Goal: Task Accomplishment & Management: Complete application form

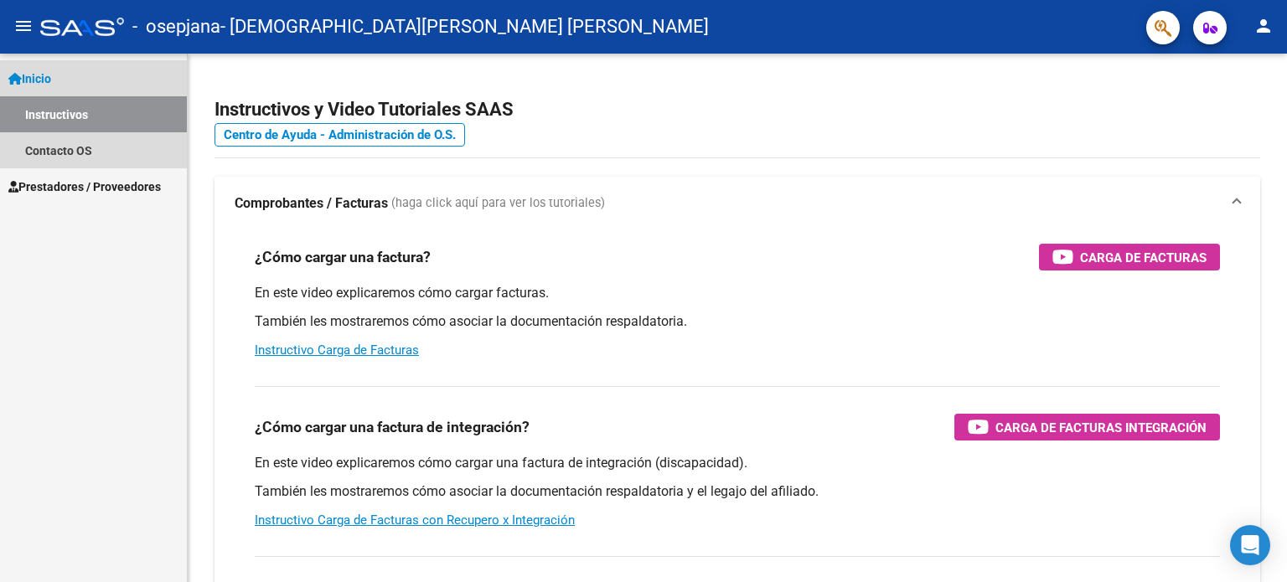
click at [134, 112] on link "Instructivos" at bounding box center [93, 114] width 187 height 36
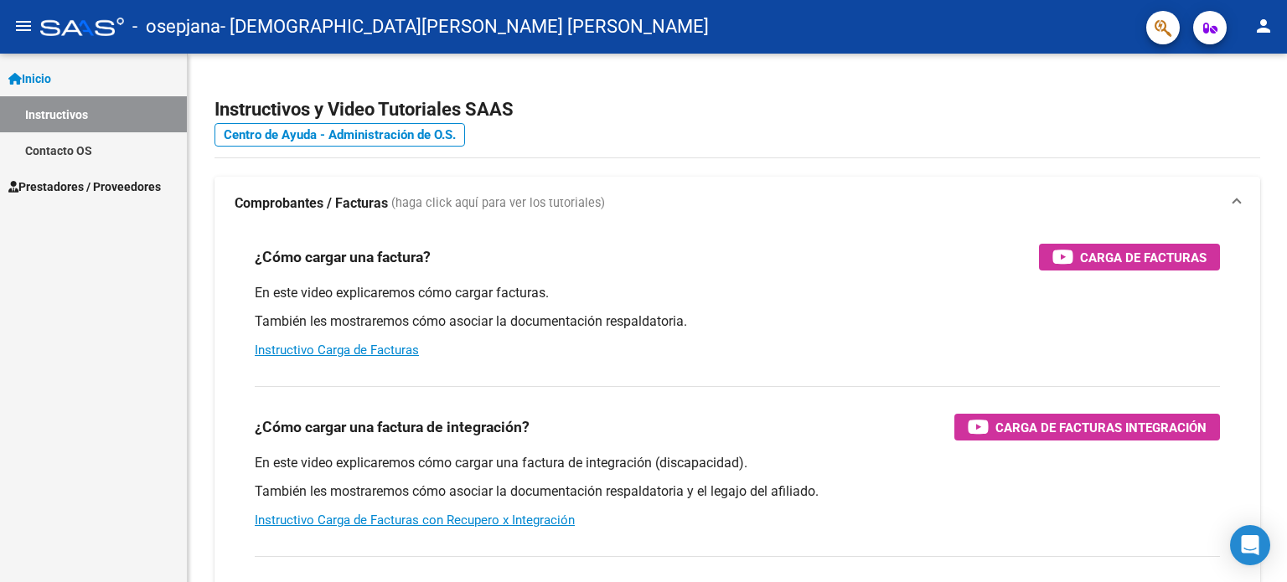
click at [147, 193] on span "Prestadores / Proveedores" at bounding box center [84, 187] width 152 height 18
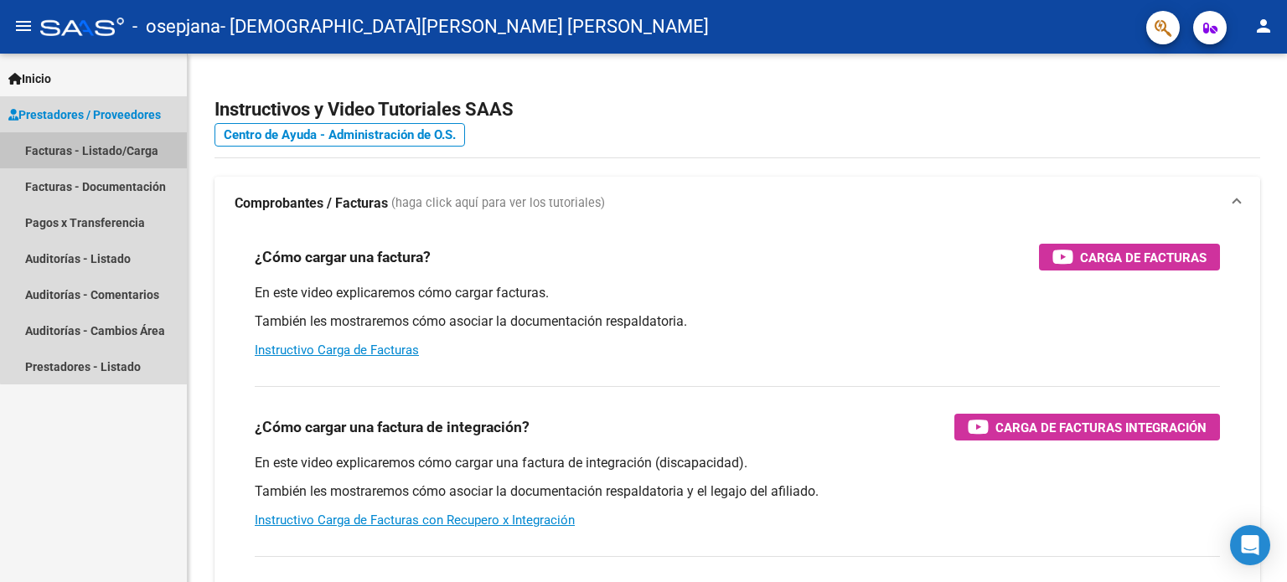
click at [140, 163] on link "Facturas - Listado/Carga" at bounding box center [93, 150] width 187 height 36
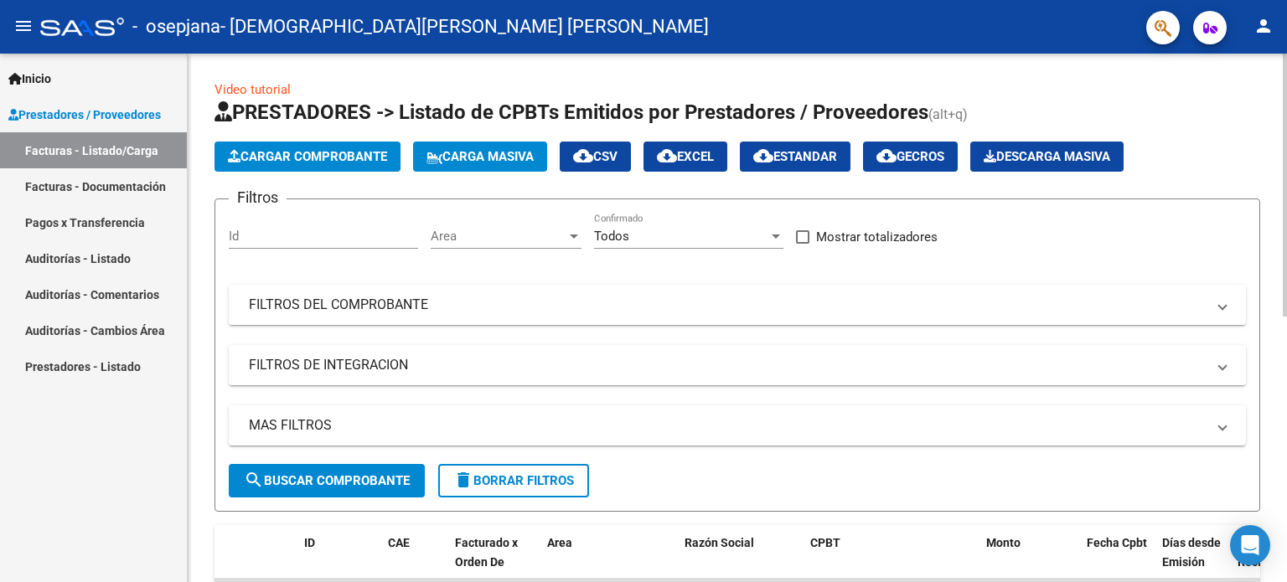
click at [307, 161] on span "Cargar Comprobante" at bounding box center [307, 156] width 159 height 15
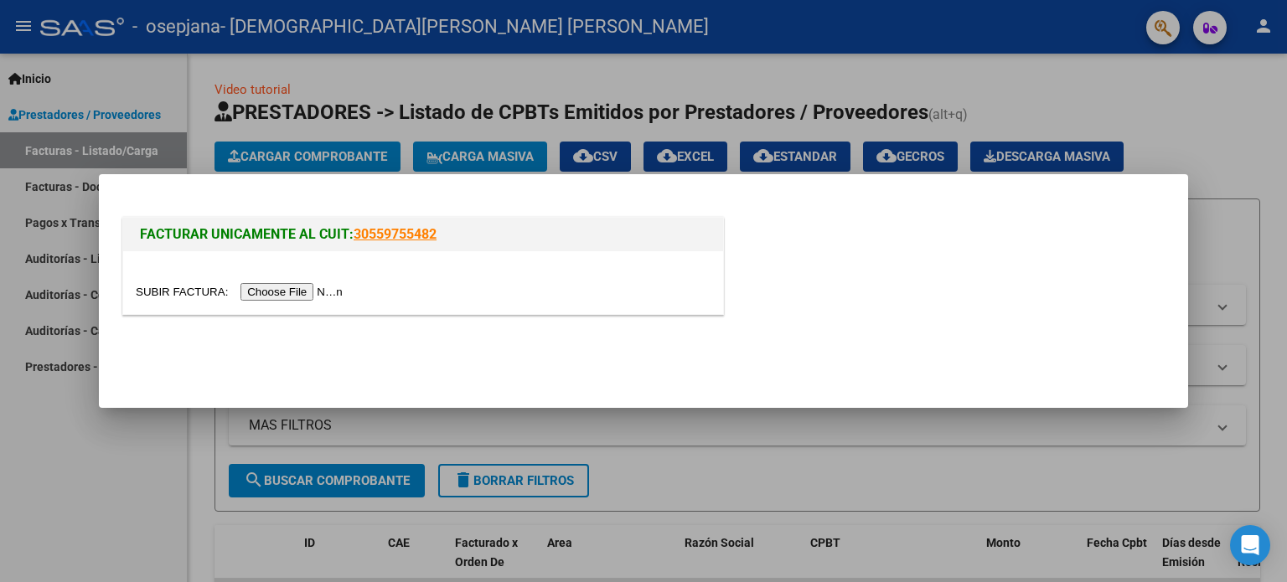
click at [300, 297] on input "file" at bounding box center [242, 292] width 212 height 18
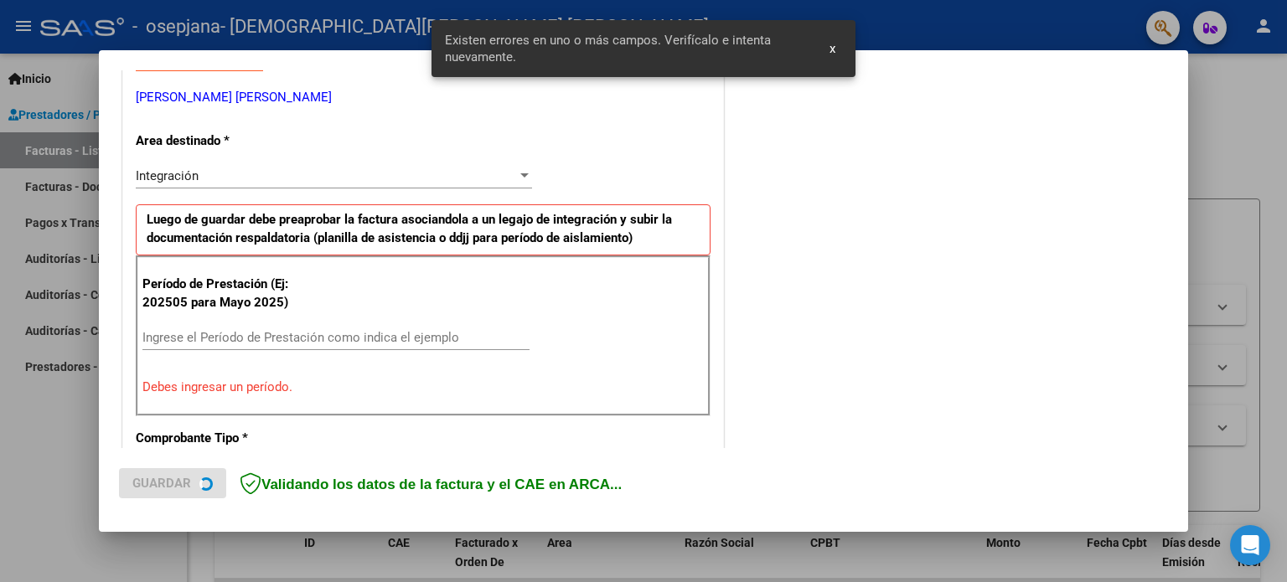
scroll to position [361, 0]
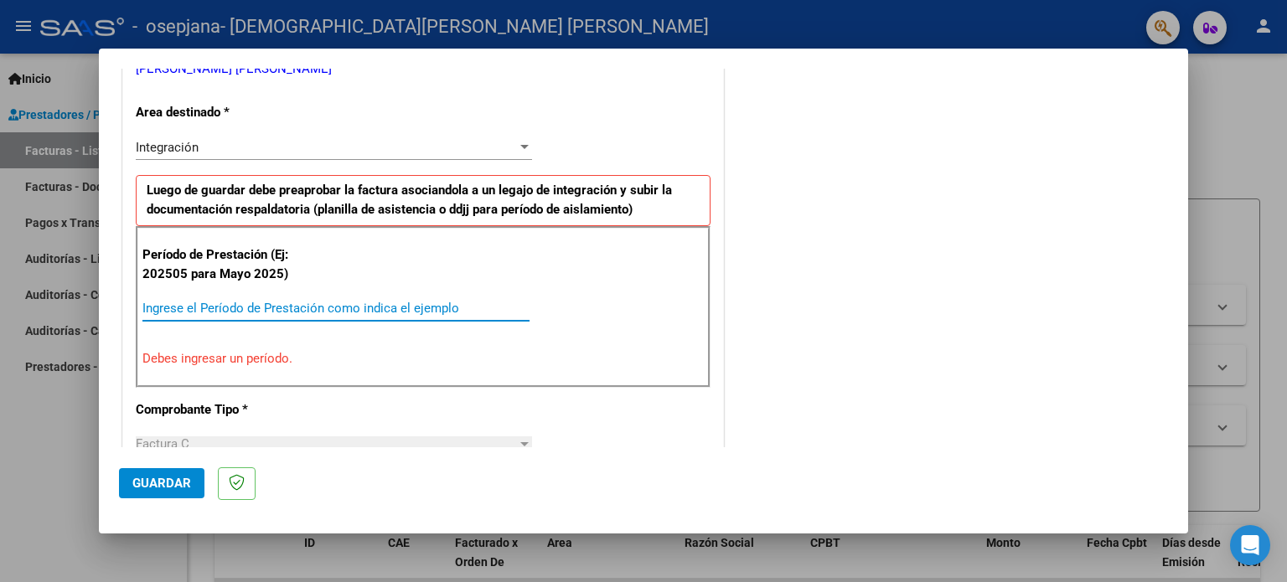
click at [288, 303] on input "Ingrese el Período de Prestación como indica el ejemplo" at bounding box center [335, 308] width 387 height 15
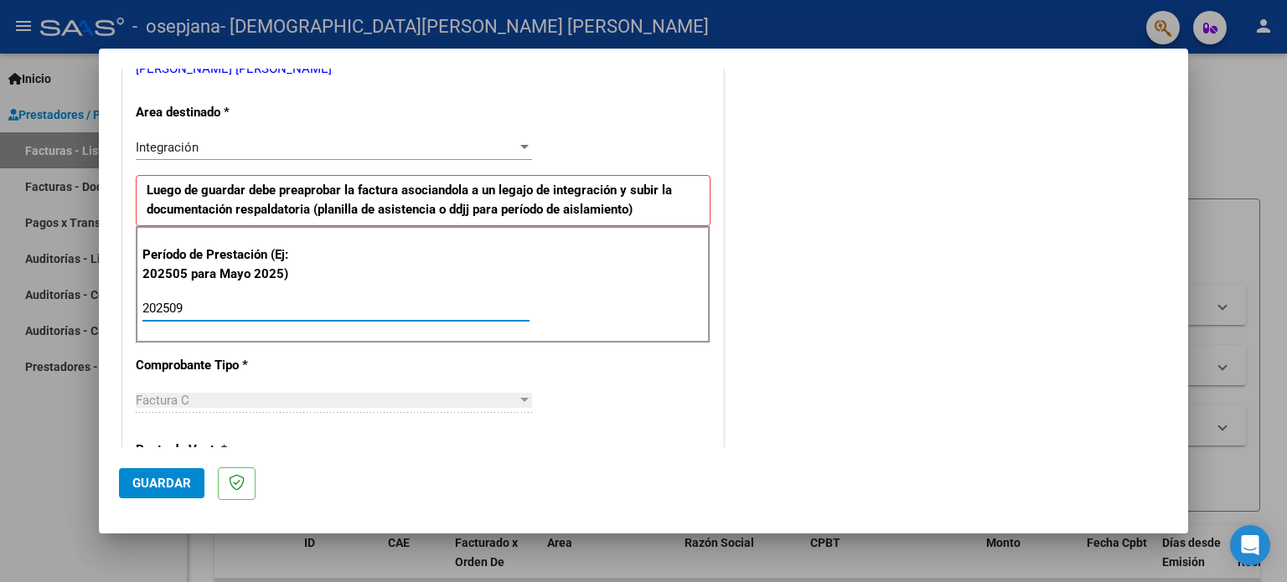
type input "202509"
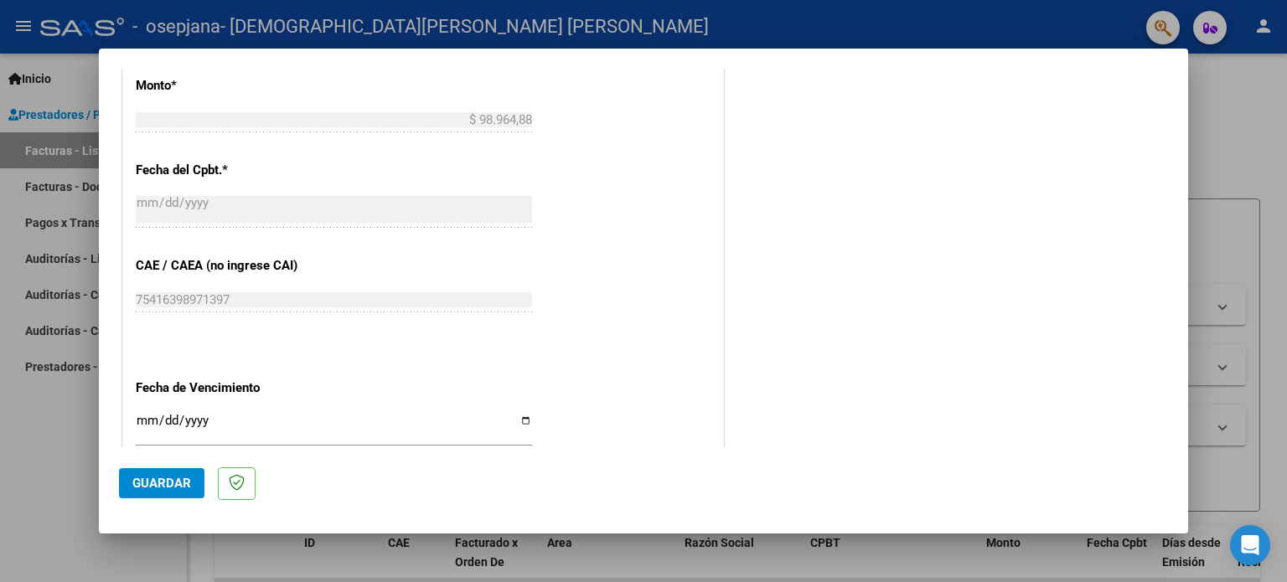
scroll to position [1093, 0]
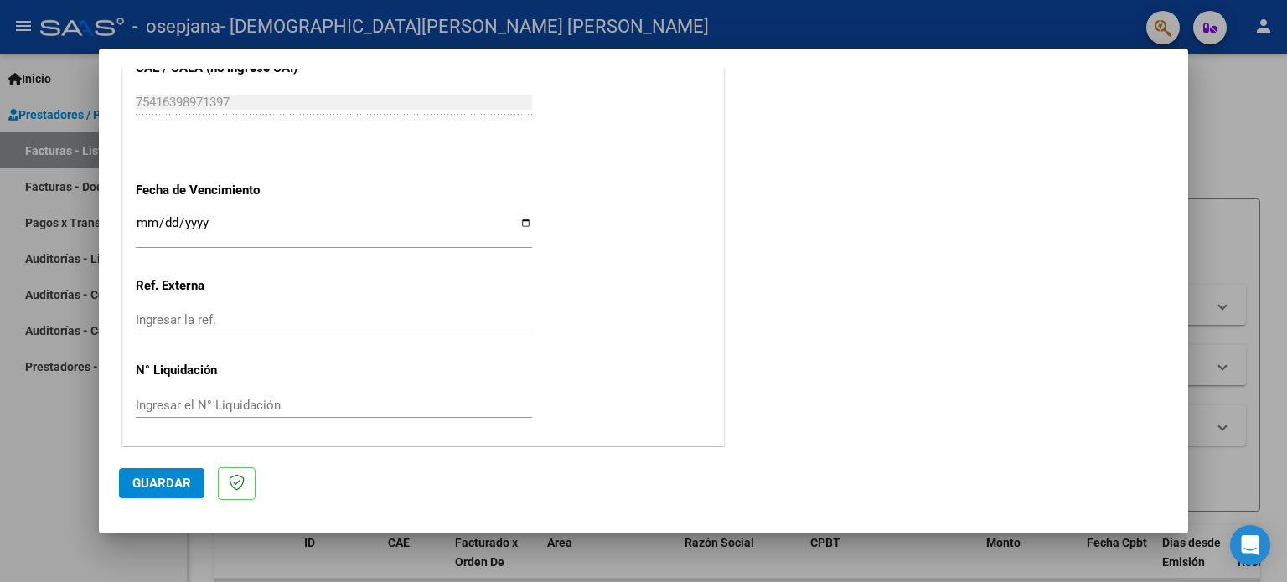
click at [523, 221] on input "Ingresar la fecha" at bounding box center [334, 229] width 396 height 27
type input "[DATE]"
click at [168, 478] on span "Guardar" at bounding box center [161, 483] width 59 height 15
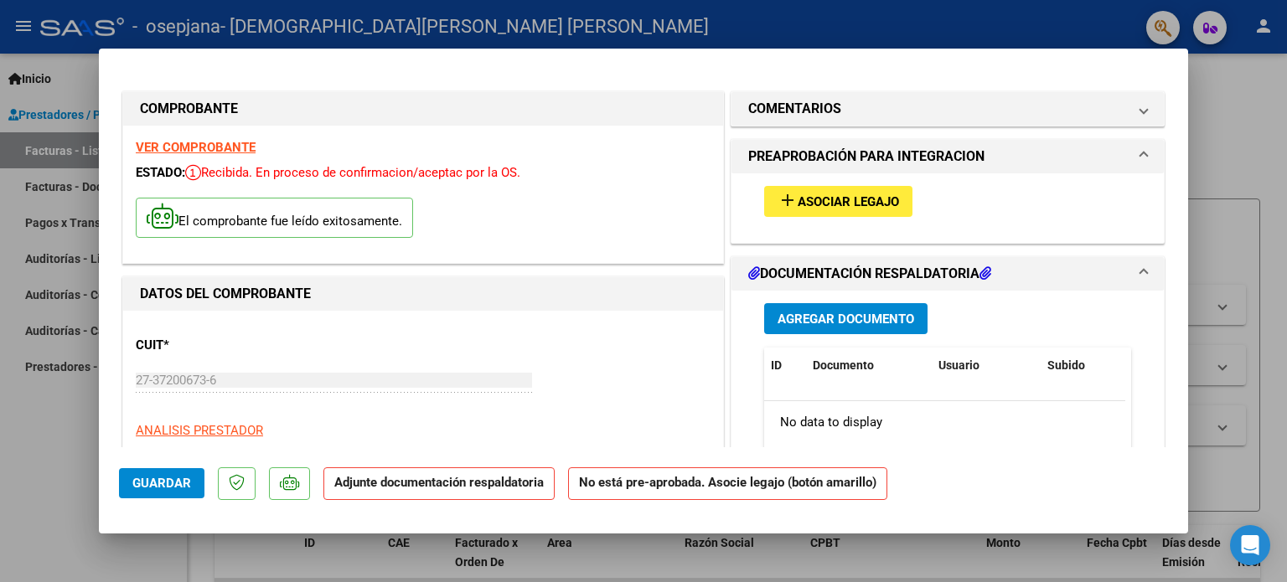
click at [799, 209] on span "Asociar Legajo" at bounding box center [848, 201] width 101 height 15
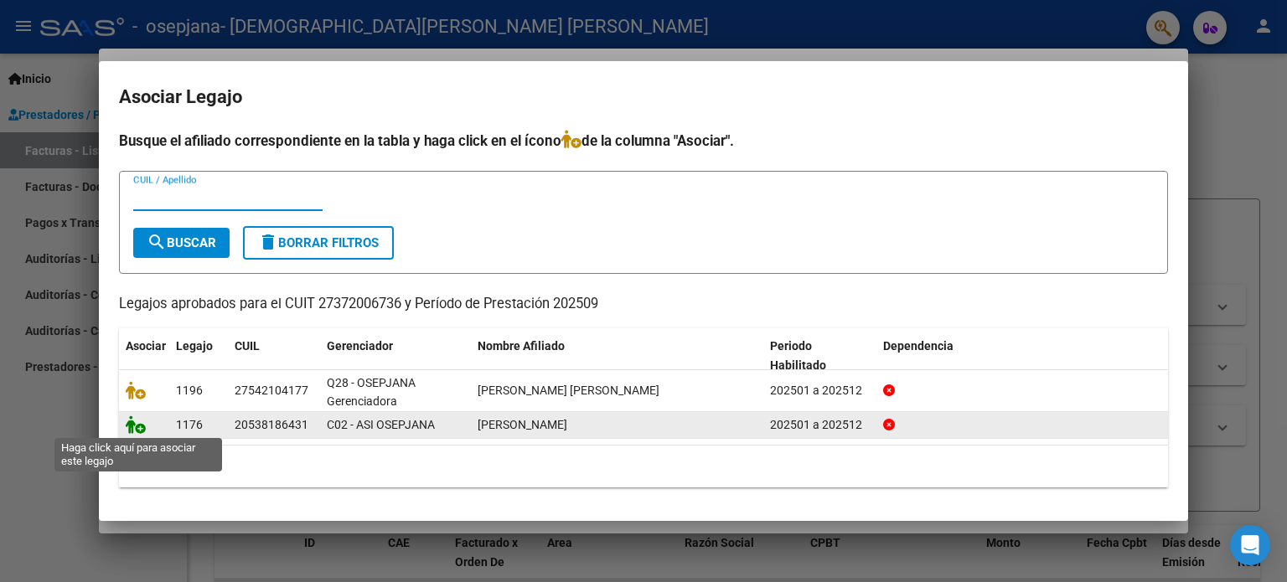
click at [135, 431] on icon at bounding box center [136, 425] width 20 height 18
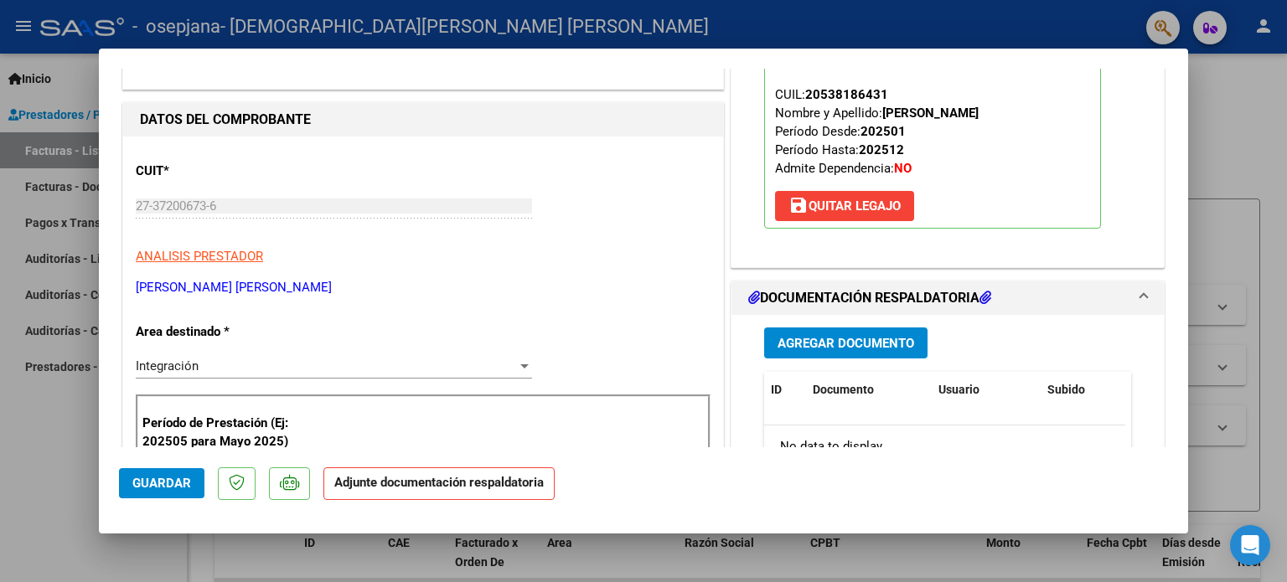
scroll to position [308, 0]
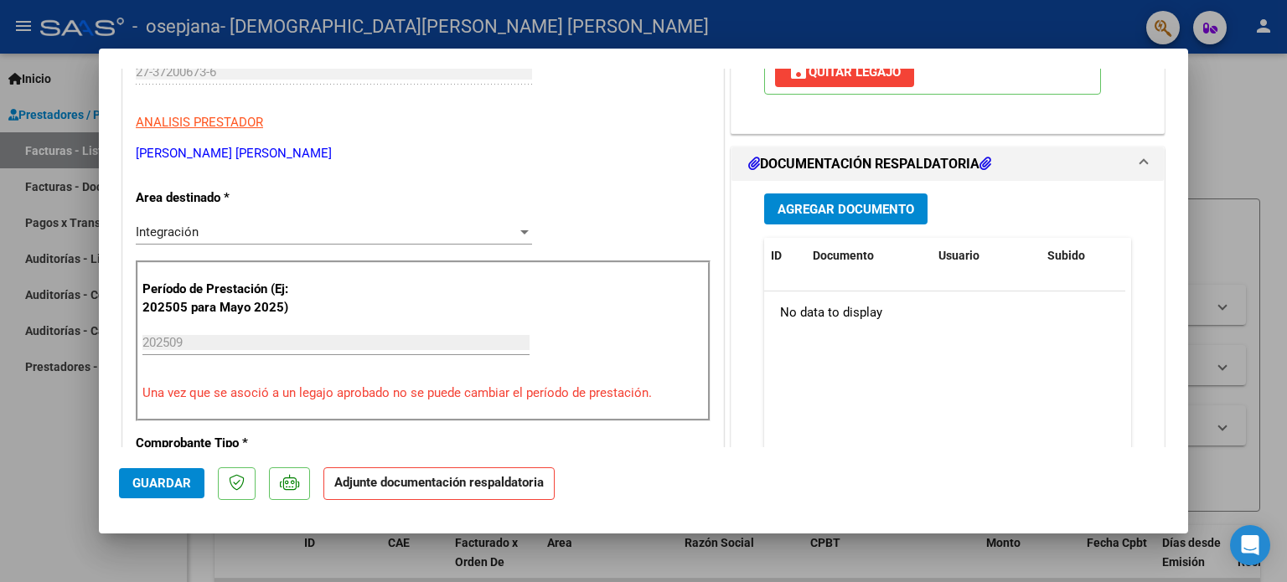
click at [819, 207] on span "Agregar Documento" at bounding box center [846, 209] width 137 height 15
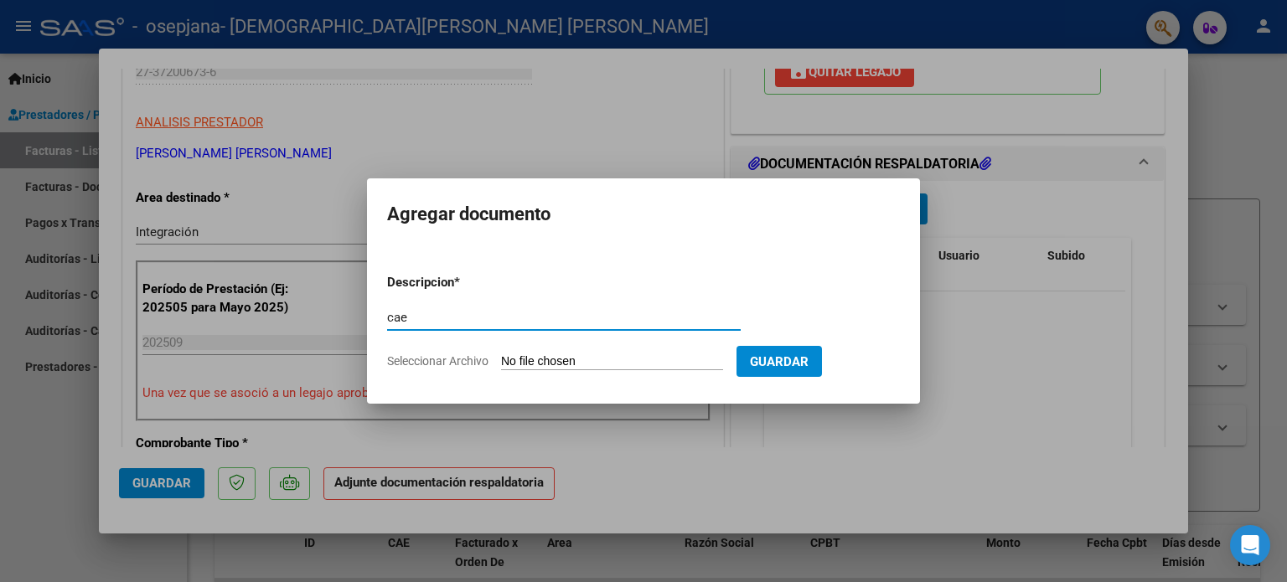
type input "cae"
click at [541, 354] on form "Descripcion * cae Escriba aquí una descripcion Seleccionar Archivo Guardar" at bounding box center [643, 322] width 513 height 122
click at [577, 357] on input "Seleccionar Archivo" at bounding box center [612, 362] width 222 height 16
type input "C:\fakepath\CAE septiembre 2025.pdf"
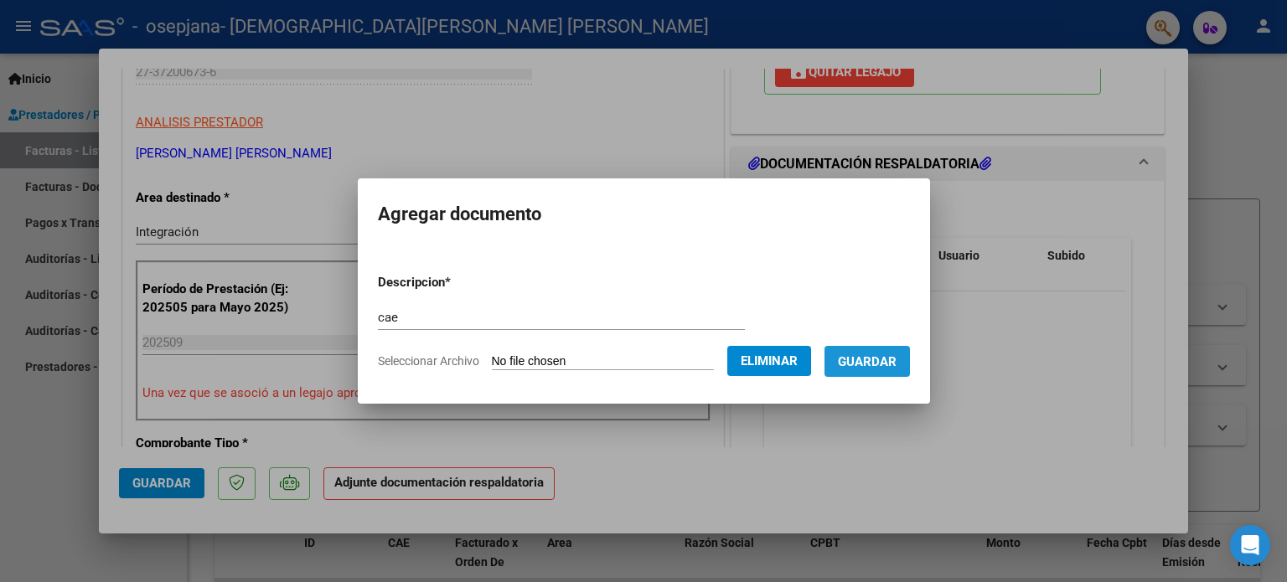
click at [910, 373] on button "Guardar" at bounding box center [866, 361] width 85 height 31
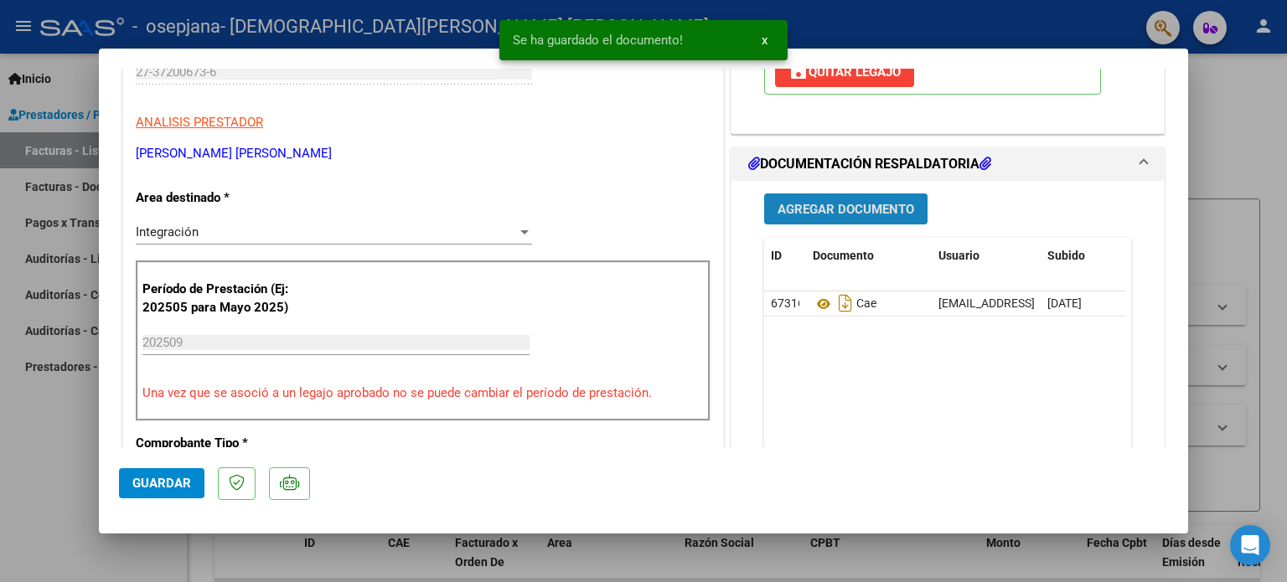
click at [871, 214] on span "Agregar Documento" at bounding box center [846, 209] width 137 height 15
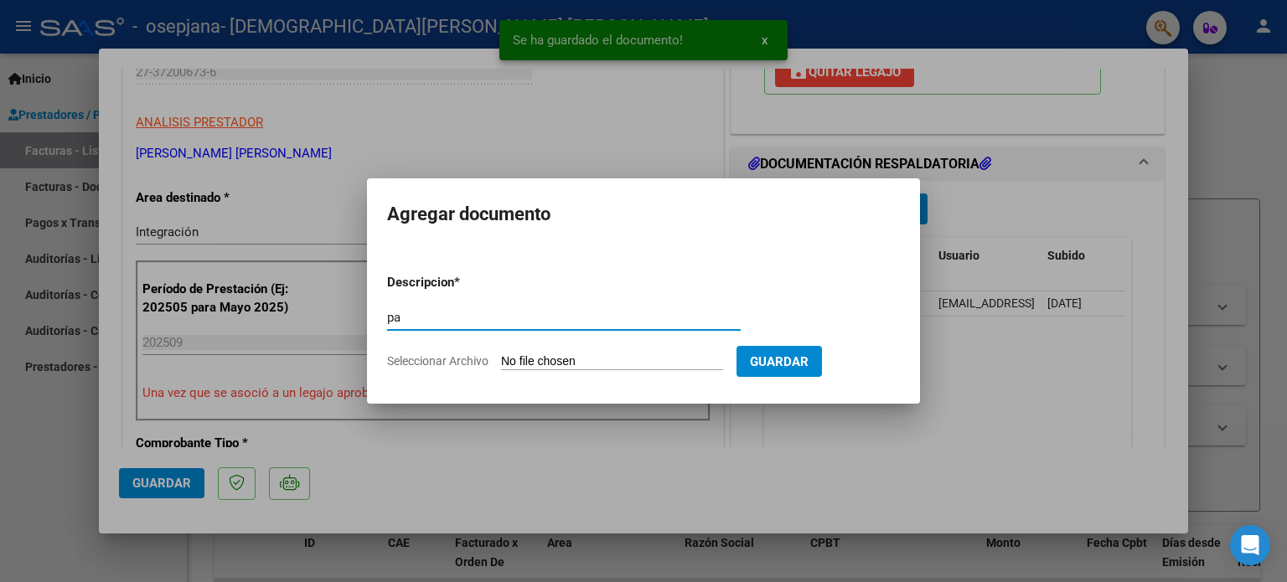
type input "pa"
click at [538, 358] on input "Seleccionar Archivo" at bounding box center [612, 362] width 222 height 16
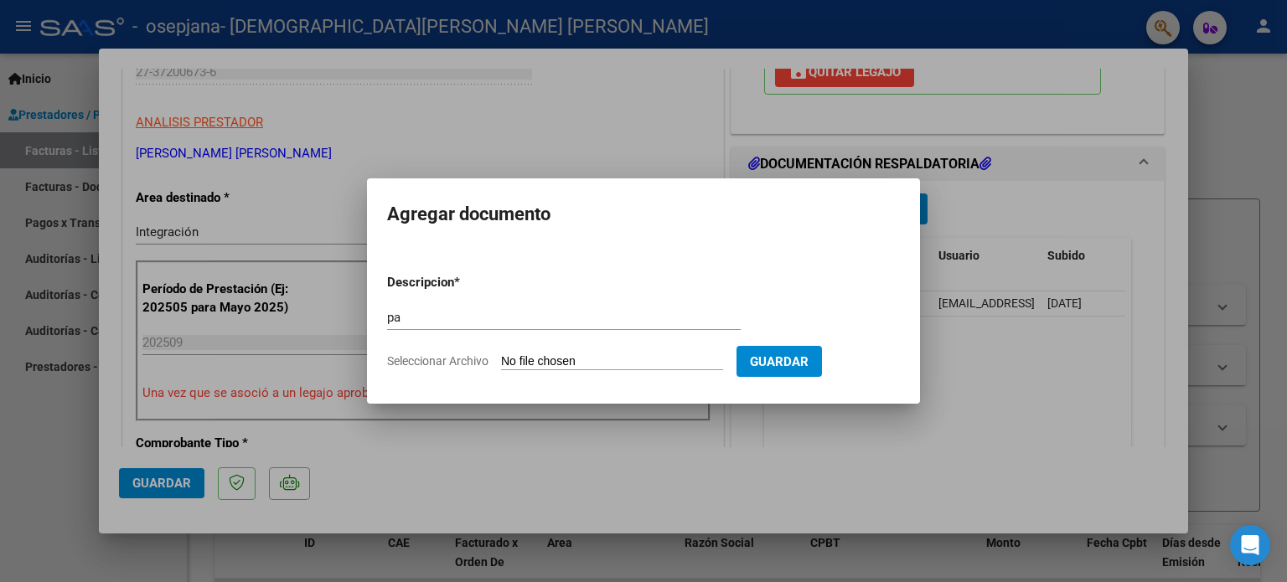
type input "C:\fakepath\planilla septiembre 2025.pdf"
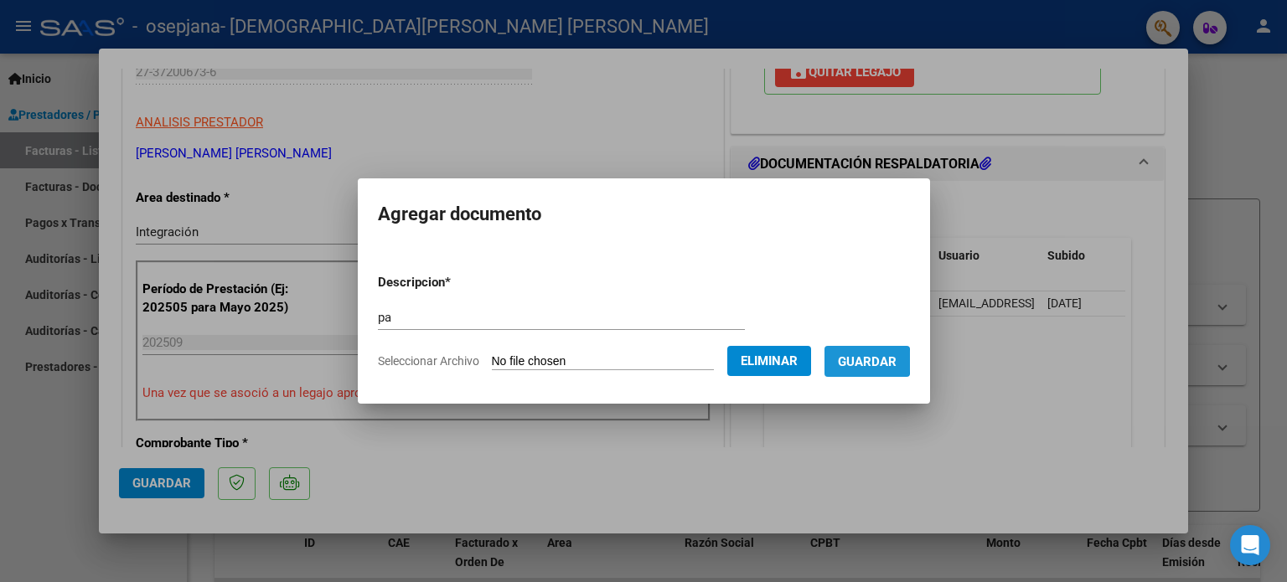
click at [871, 361] on span "Guardar" at bounding box center [867, 361] width 59 height 15
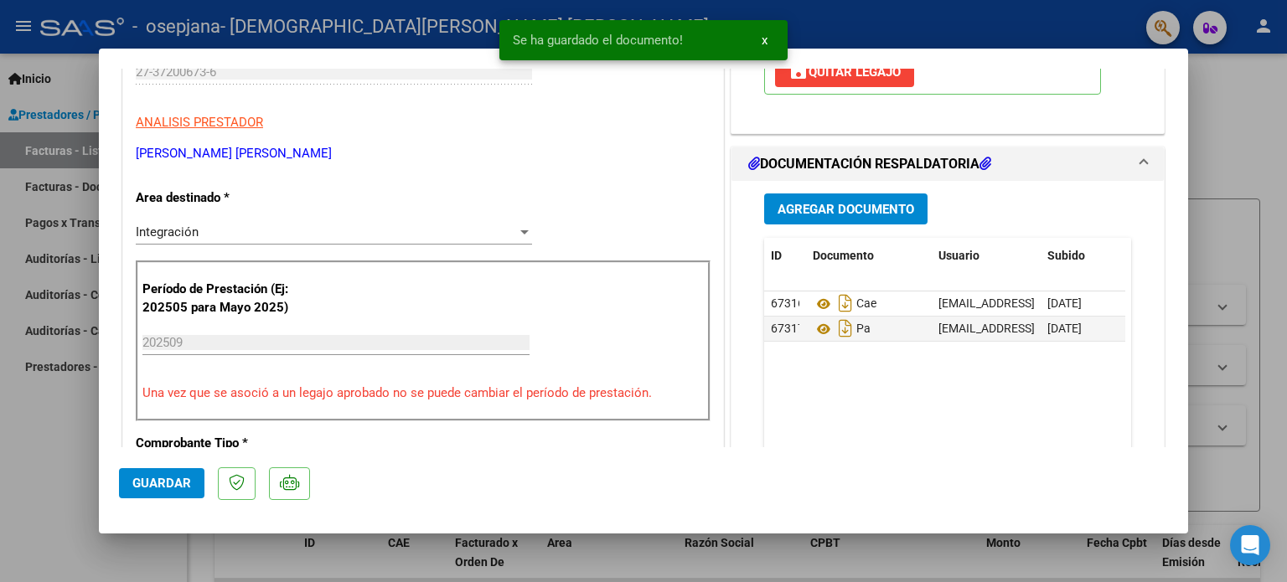
click at [829, 393] on datatable-body "67316 Cae [EMAIL_ADDRESS][PERSON_NAME][DOMAIN_NAME] - [PERSON_NAME][STREET_ADDR…" at bounding box center [944, 370] width 361 height 156
click at [176, 483] on span "Guardar" at bounding box center [161, 483] width 59 height 15
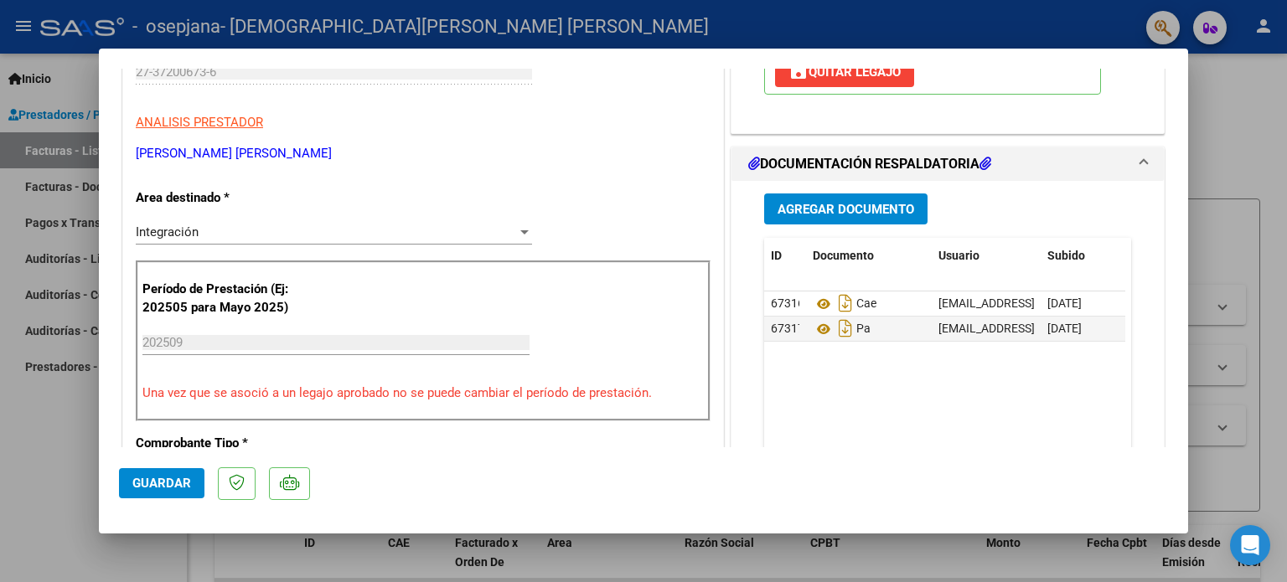
click at [158, 488] on span "Guardar" at bounding box center [161, 483] width 59 height 15
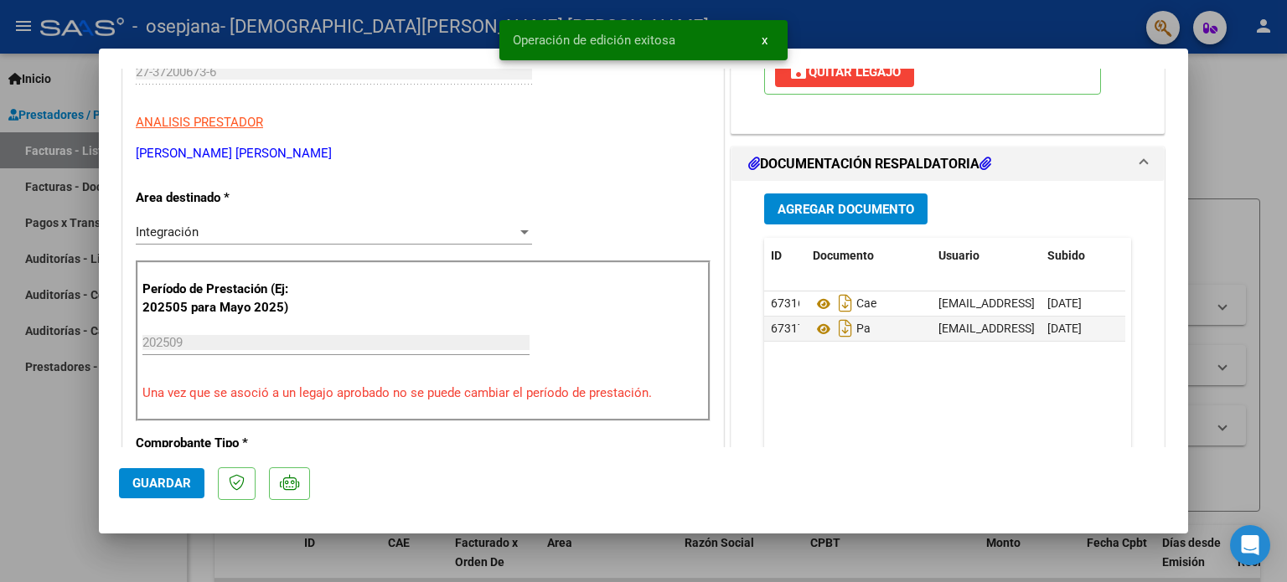
click at [1215, 190] on div at bounding box center [643, 291] width 1287 height 582
type input "$ 0,00"
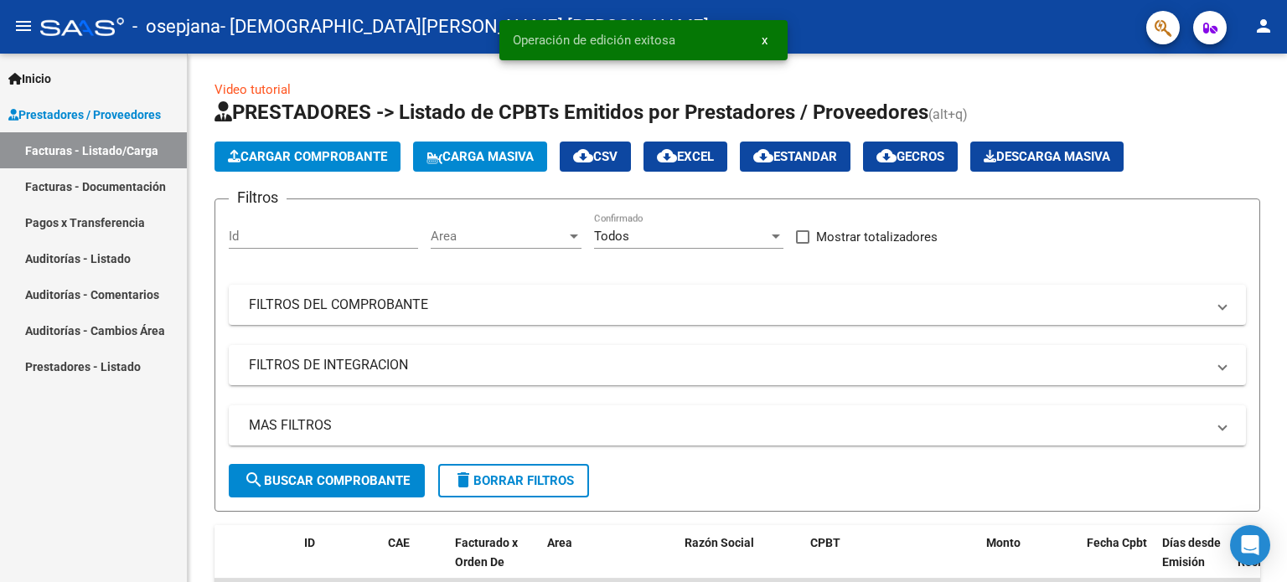
click at [1275, 26] on button "person" at bounding box center [1264, 27] width 34 height 34
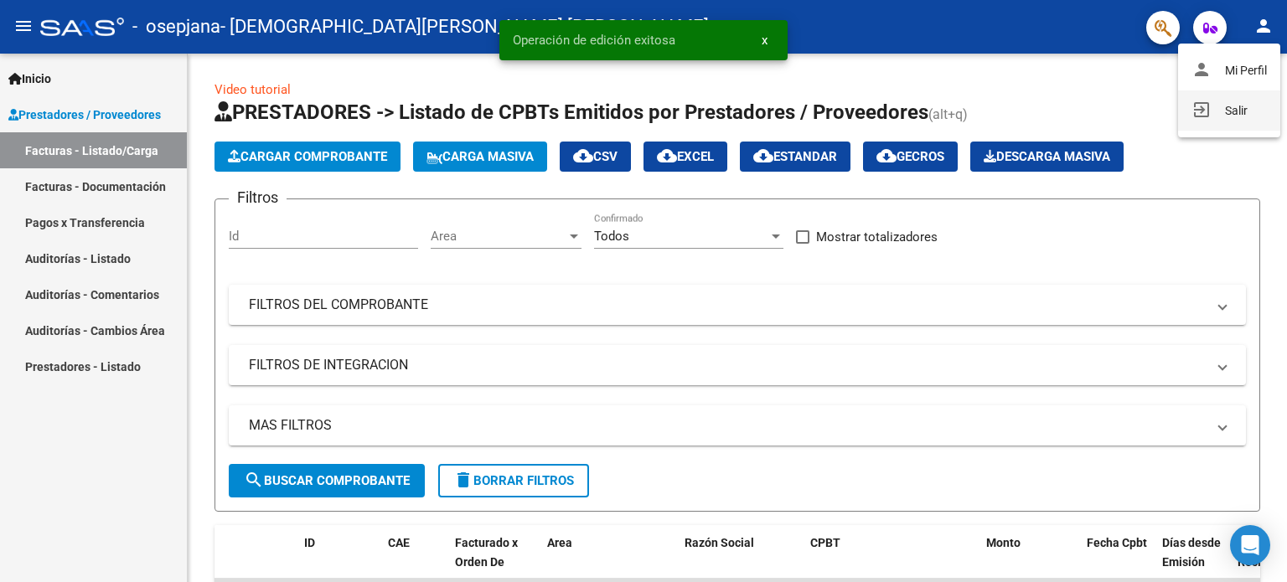
click at [1236, 106] on button "exit_to_app Salir" at bounding box center [1229, 110] width 102 height 40
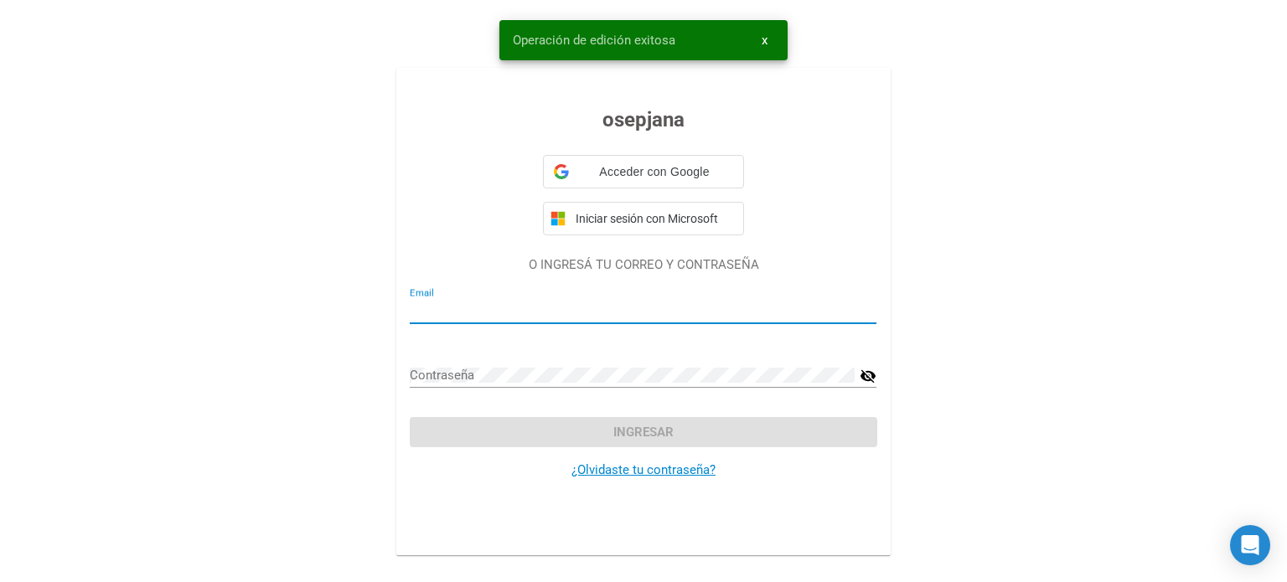
type input "[EMAIL_ADDRESS][PERSON_NAME][DOMAIN_NAME]"
